Goal: Task Accomplishment & Management: Manage account settings

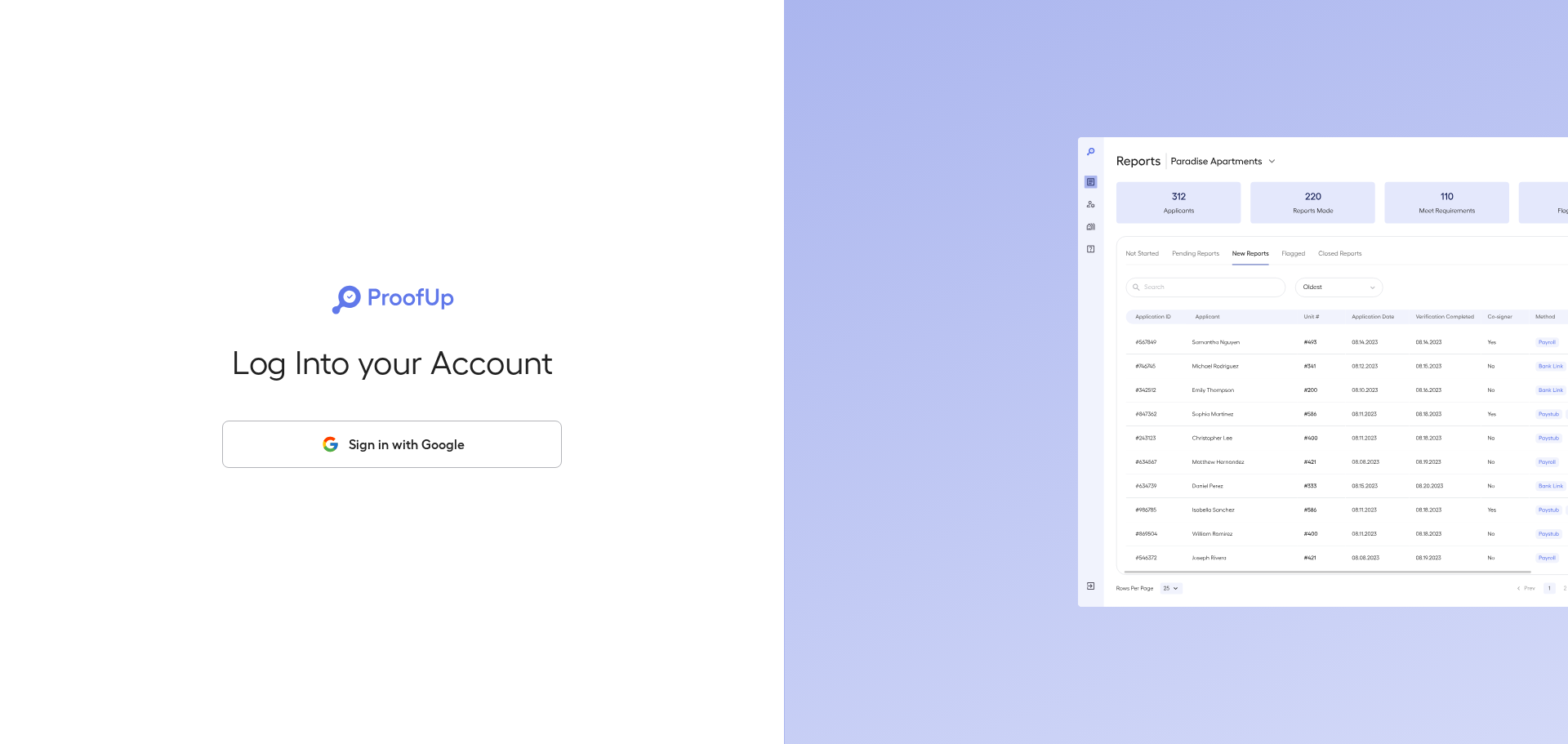
click at [494, 453] on button "Sign in with Google" at bounding box center [392, 445] width 339 height 47
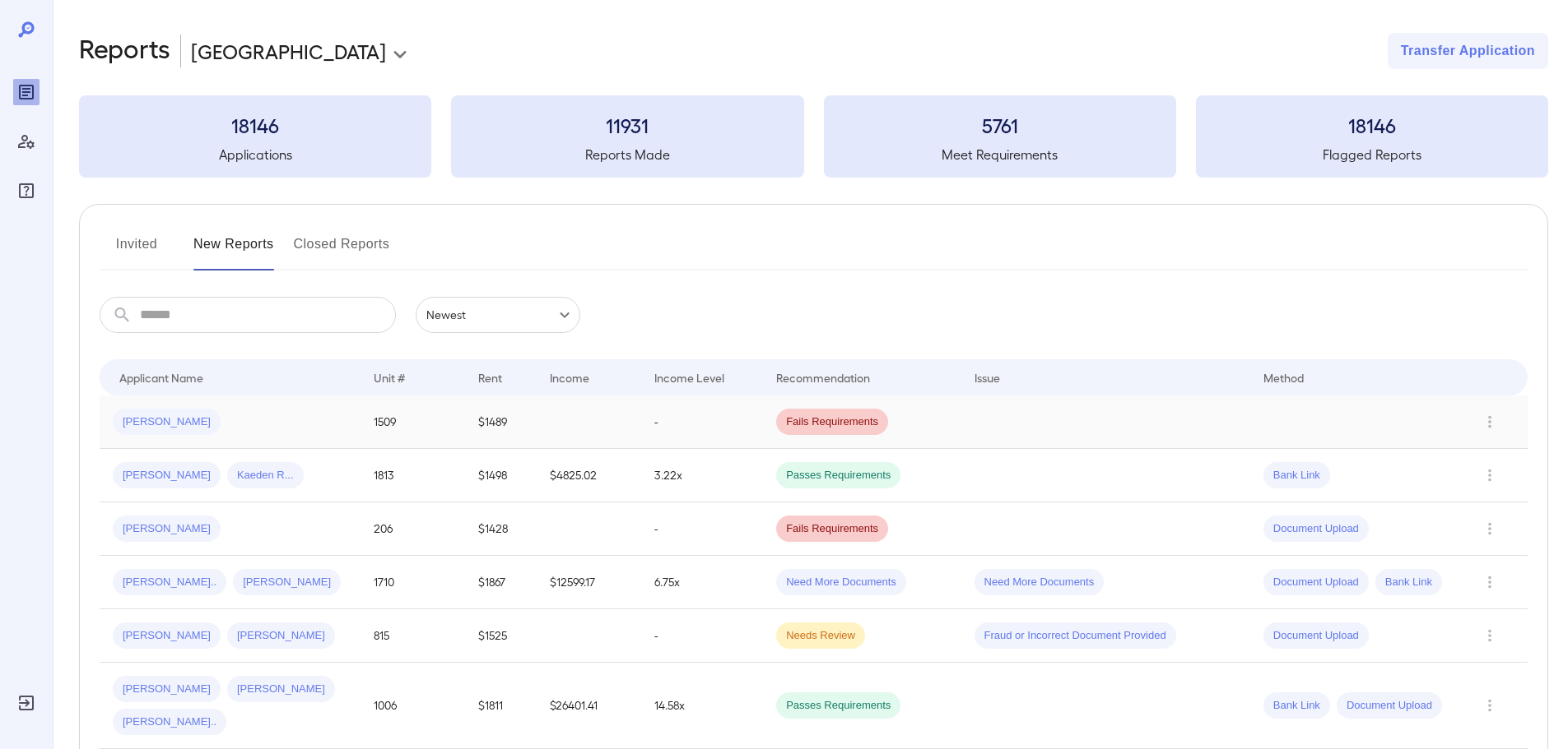
click at [168, 431] on div "[PERSON_NAME]" at bounding box center [167, 422] width 108 height 27
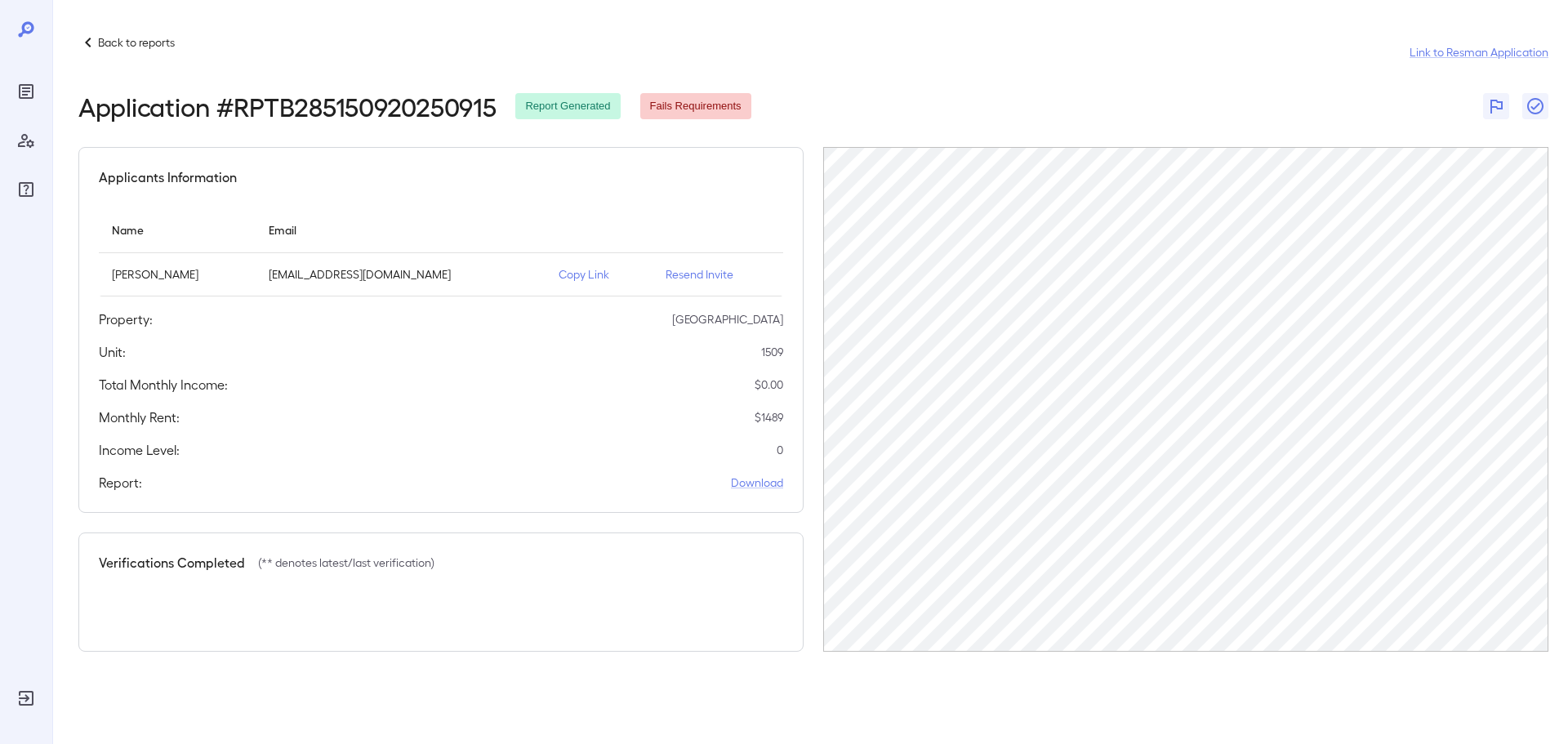
click at [114, 49] on p "Back to reports" at bounding box center [137, 42] width 77 height 17
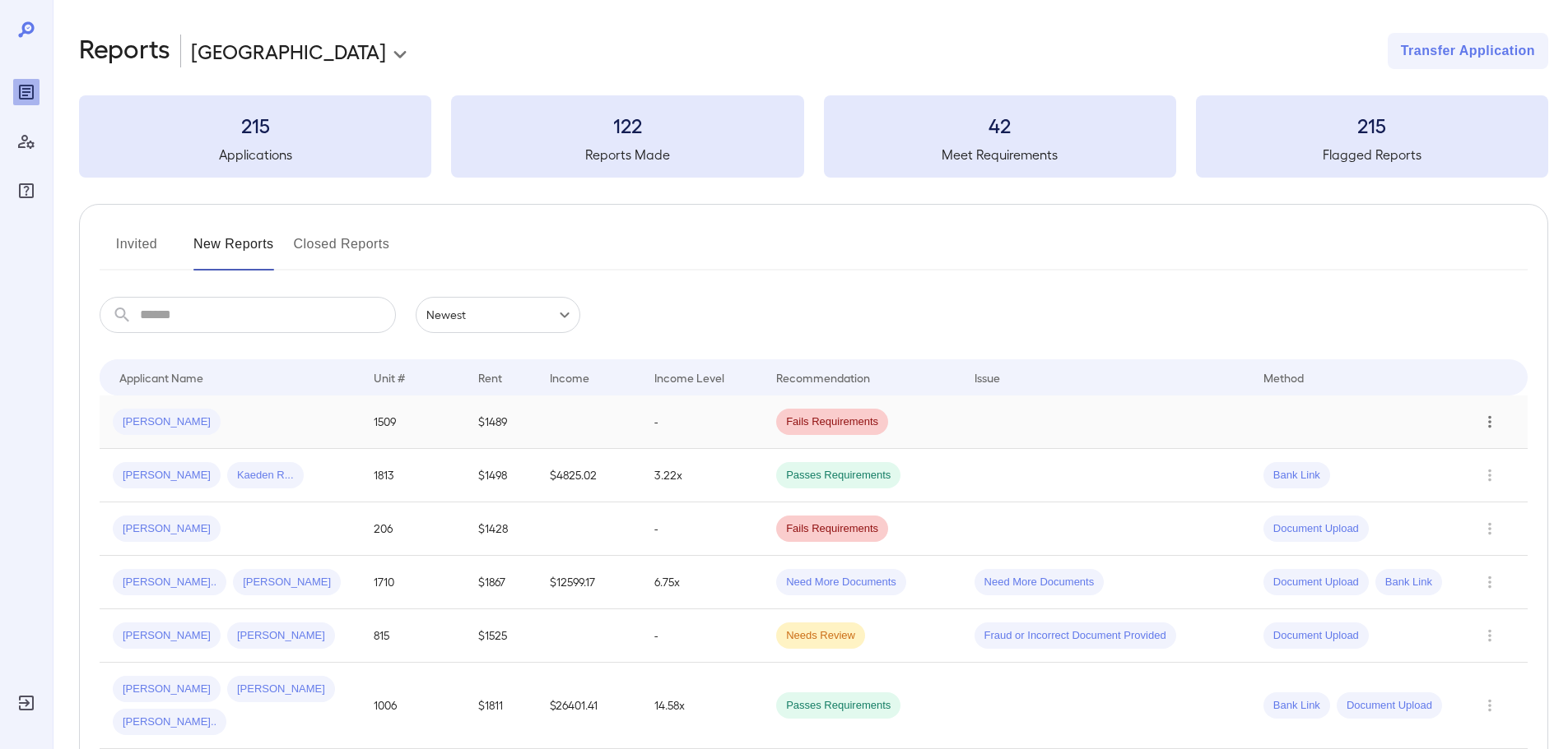
click at [1501, 418] on button "Row Actions" at bounding box center [1490, 422] width 27 height 27
click at [617, 263] on div at bounding box center [784, 374] width 1568 height 749
click at [129, 237] on button "Invited" at bounding box center [136, 251] width 74 height 40
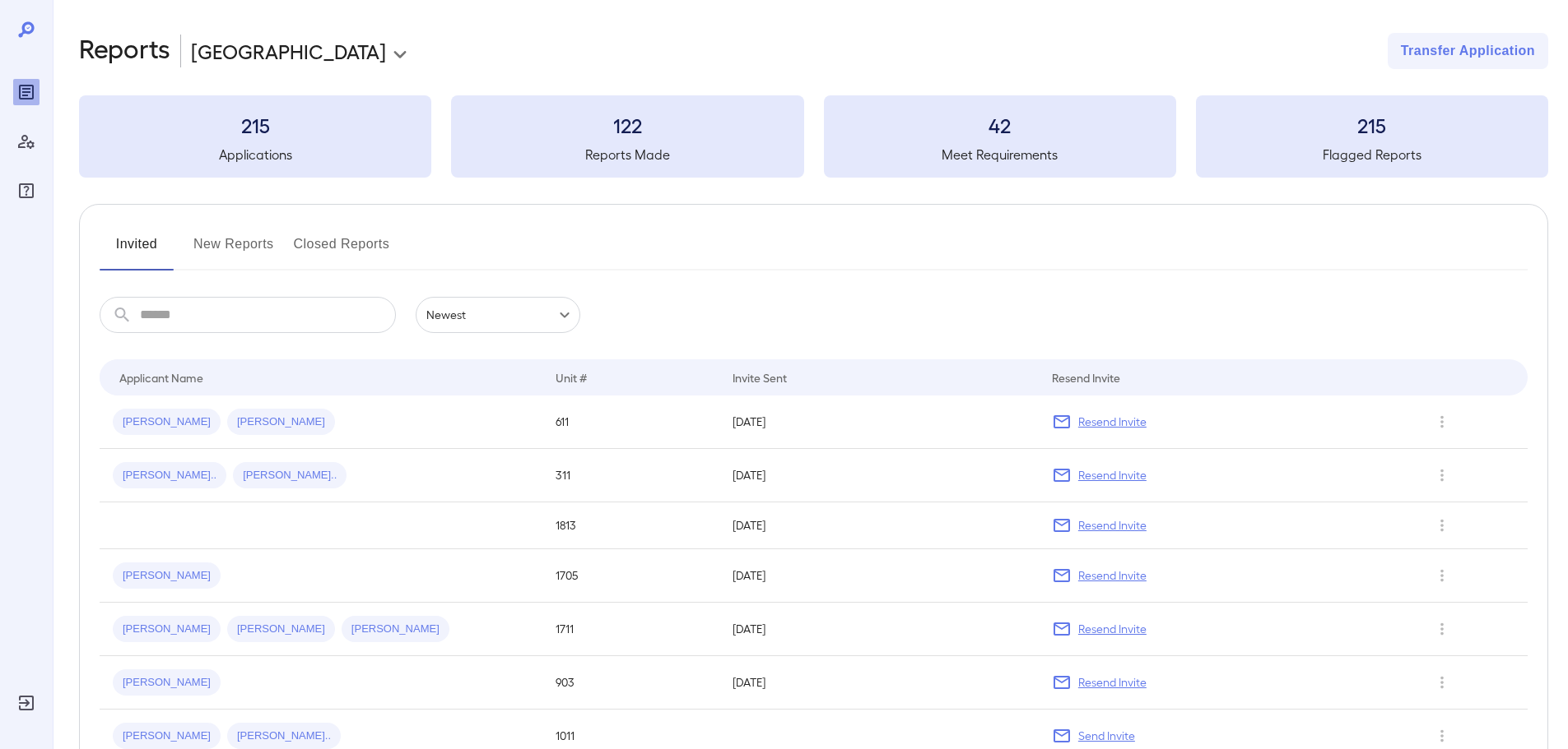
click at [214, 240] on button "New Reports" at bounding box center [233, 251] width 80 height 40
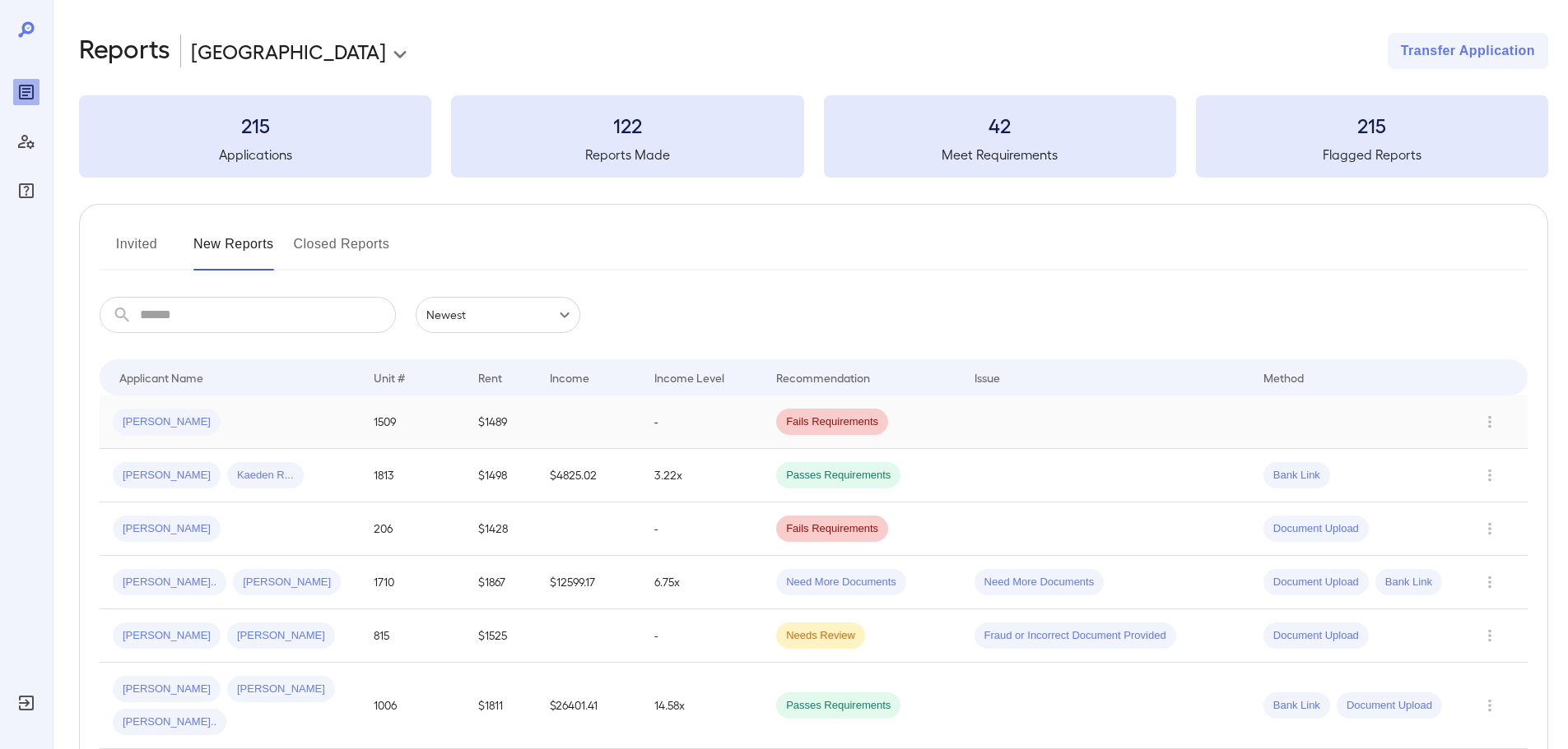
click at [685, 434] on td "-" at bounding box center [702, 422] width 122 height 54
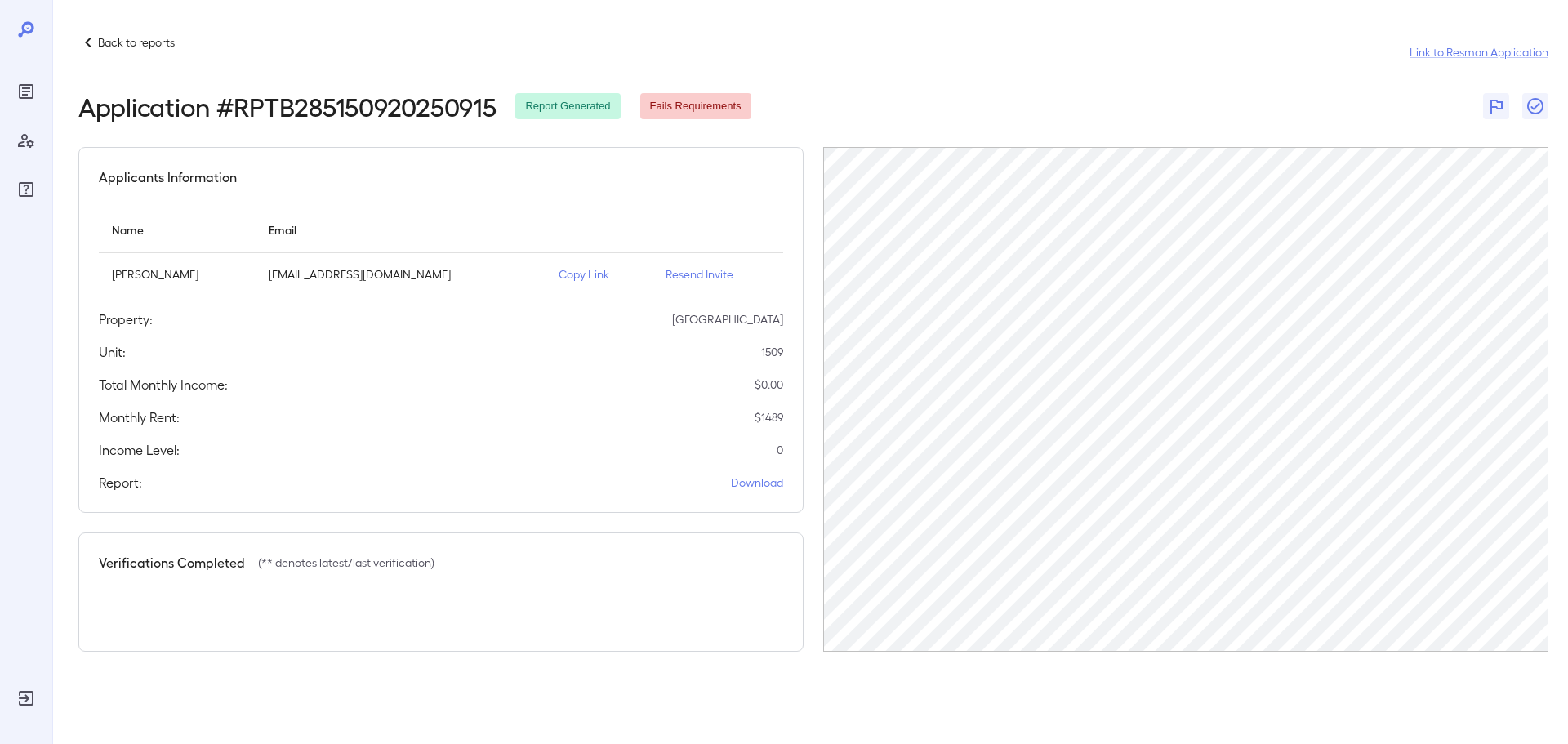
click at [669, 274] on p "Resend Invite" at bounding box center [718, 275] width 104 height 17
click at [117, 36] on p "Back to reports" at bounding box center [137, 42] width 77 height 17
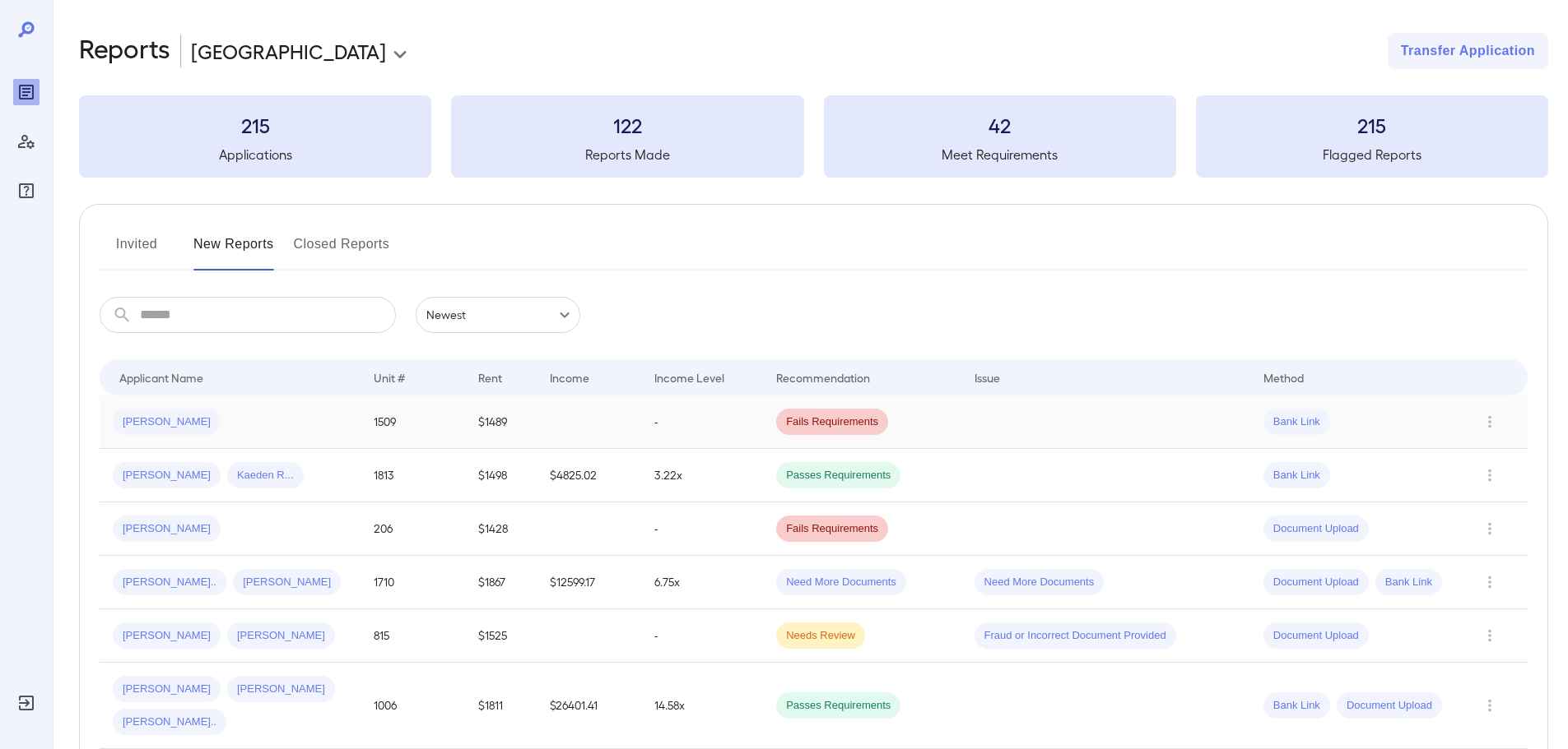
click at [355, 423] on td "[PERSON_NAME]" at bounding box center [229, 422] width 261 height 54
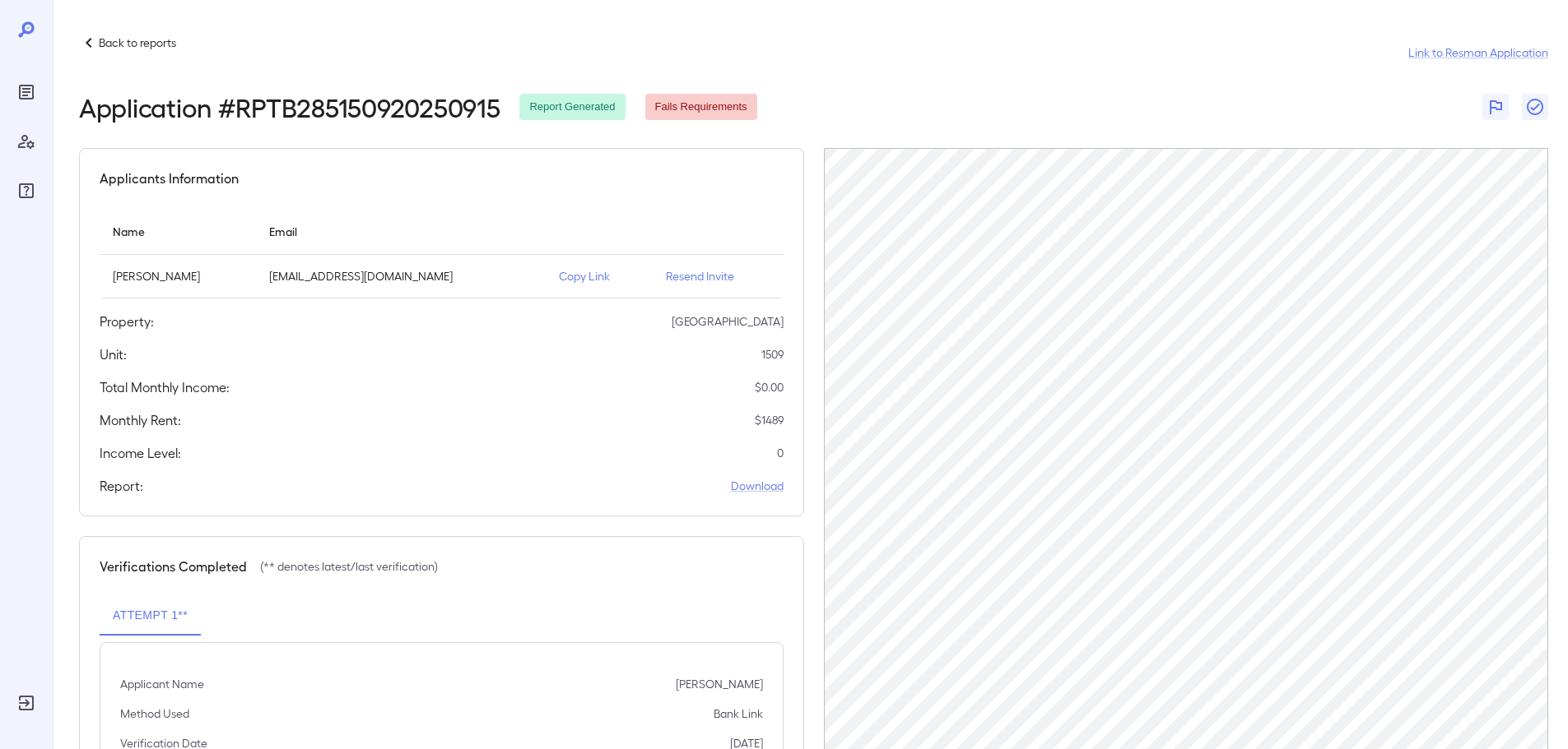
scroll to position [76, 0]
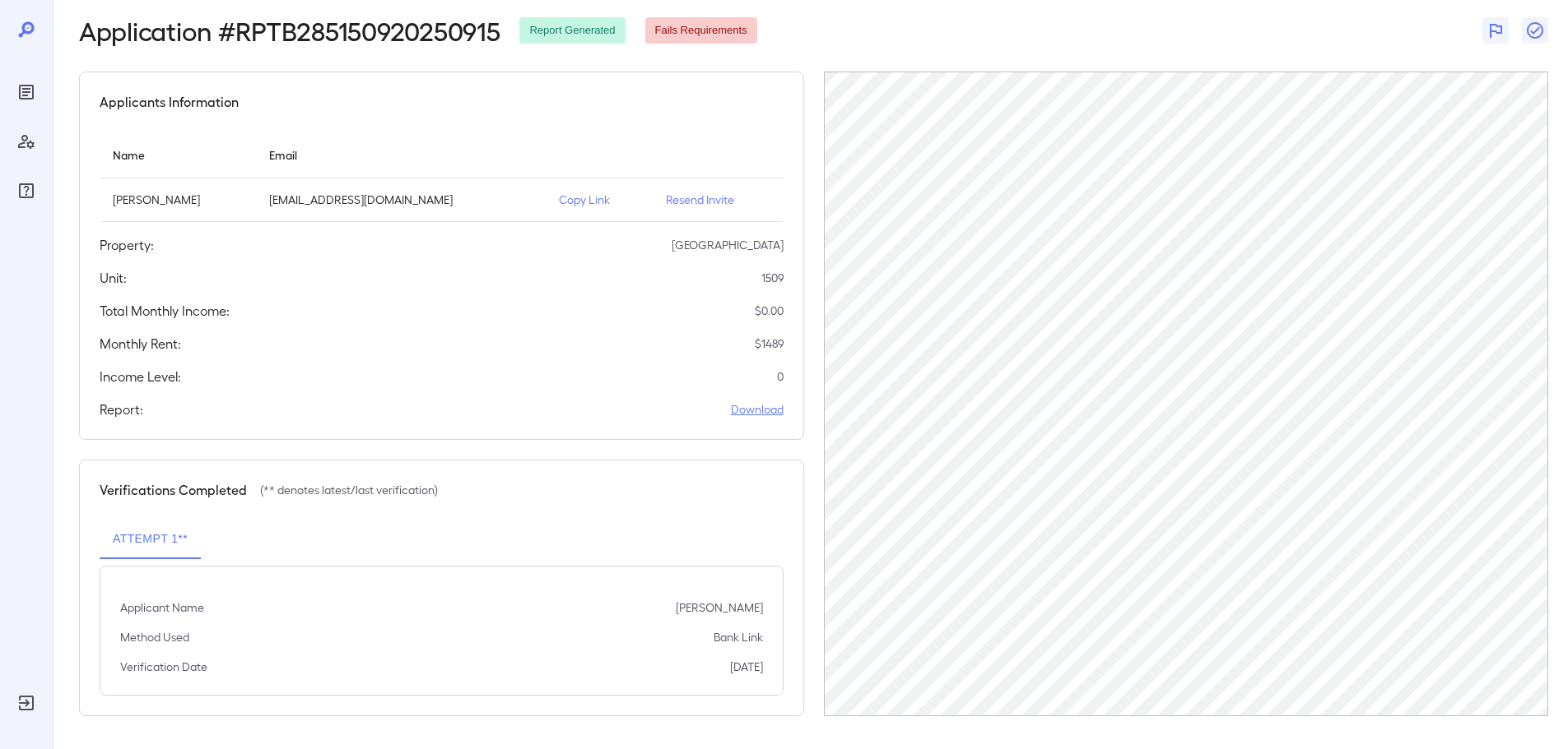
click at [759, 414] on link "Download" at bounding box center [756, 409] width 53 height 17
